Goal: Transaction & Acquisition: Download file/media

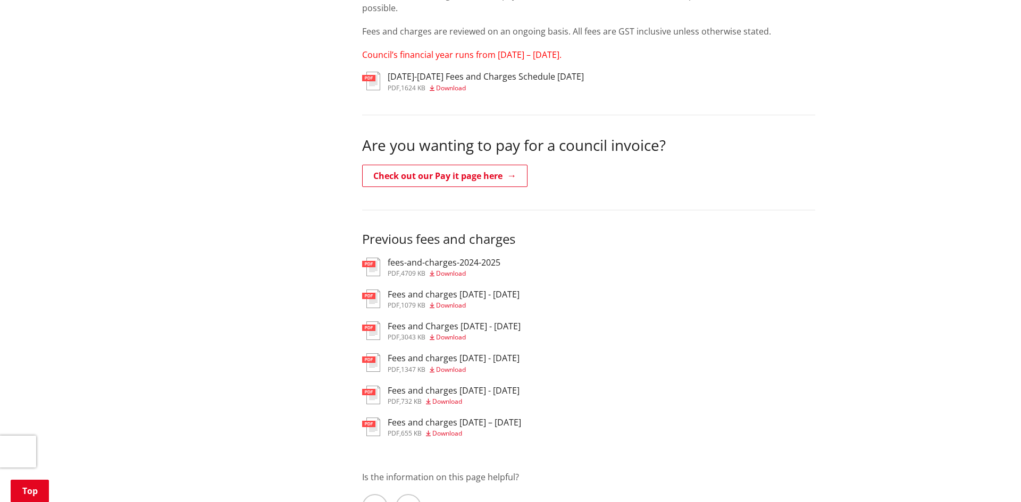
scroll to position [317, 0]
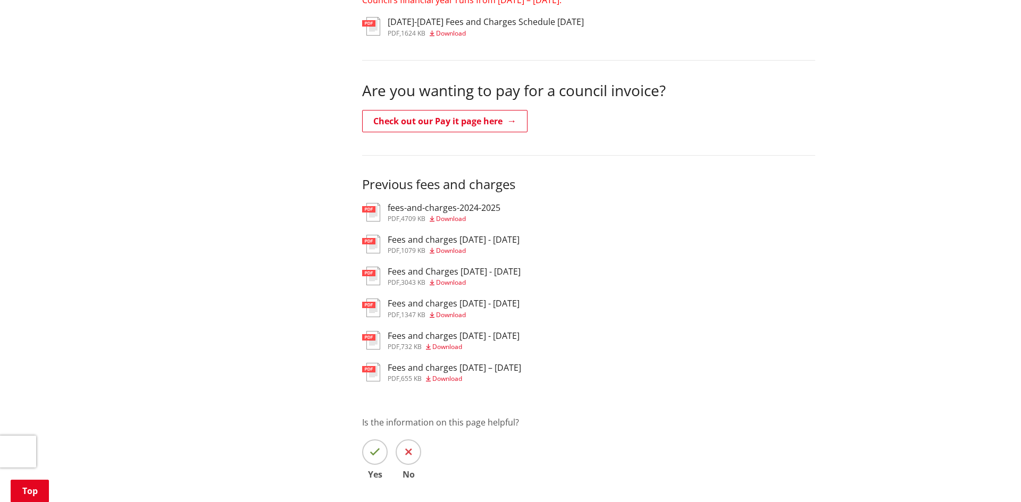
click at [433, 208] on h3 "fees-and-charges-2024-2025" at bounding box center [444, 208] width 113 height 10
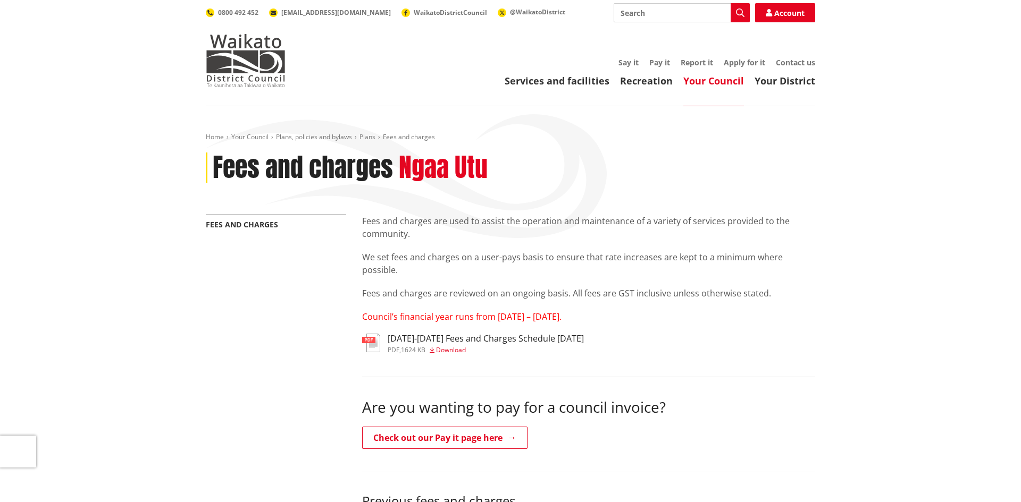
scroll to position [231, 0]
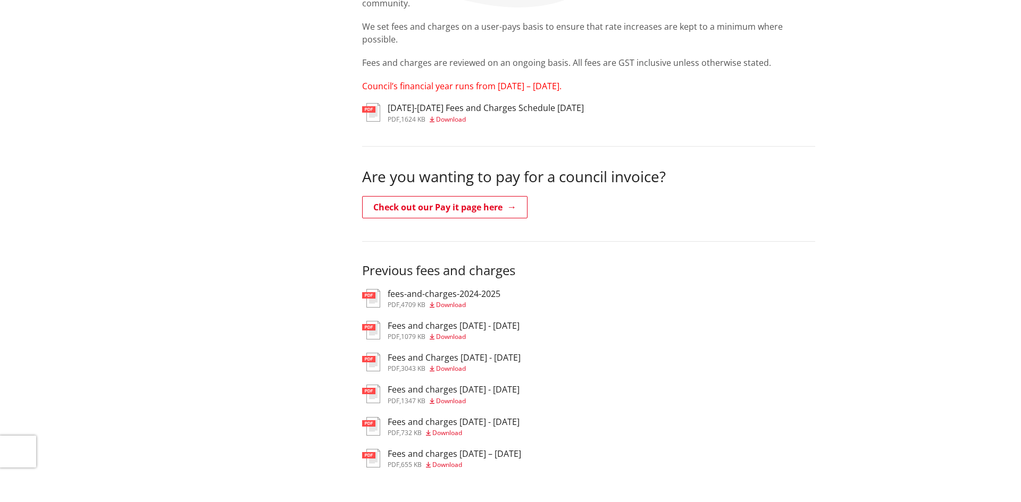
click at [455, 119] on span "Download" at bounding box center [451, 119] width 30 height 9
